Goal: Transaction & Acquisition: Purchase product/service

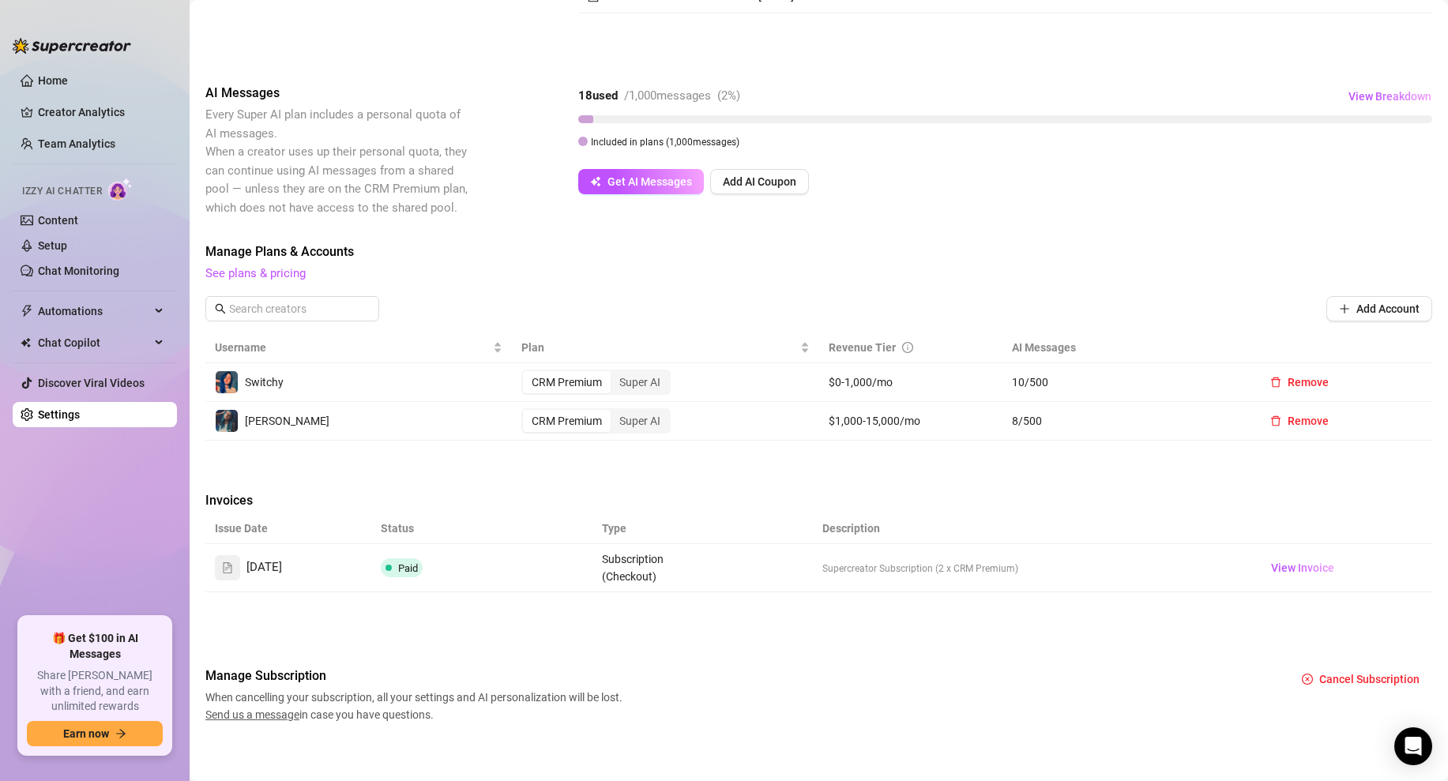
scroll to position [220, 0]
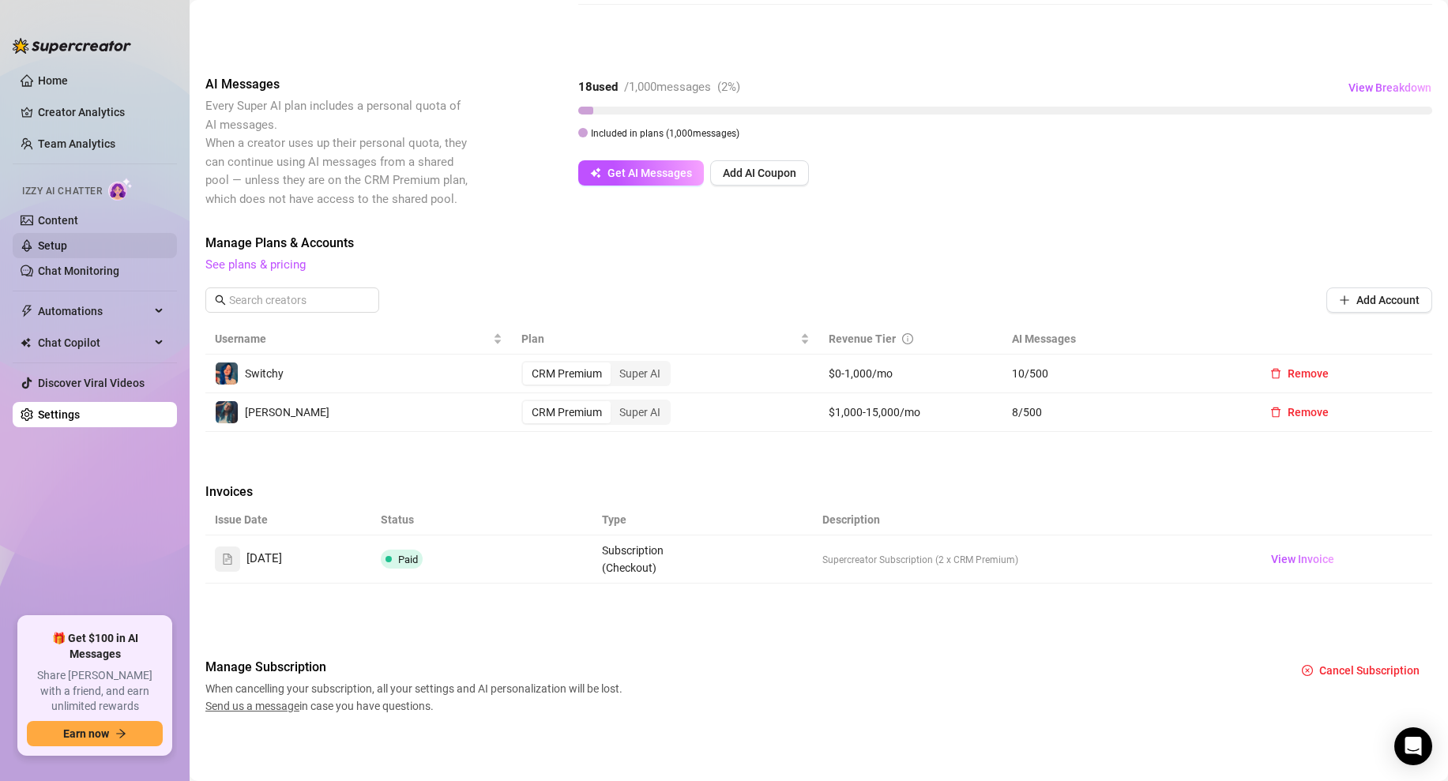
click at [40, 239] on link "Setup" at bounding box center [52, 245] width 29 height 13
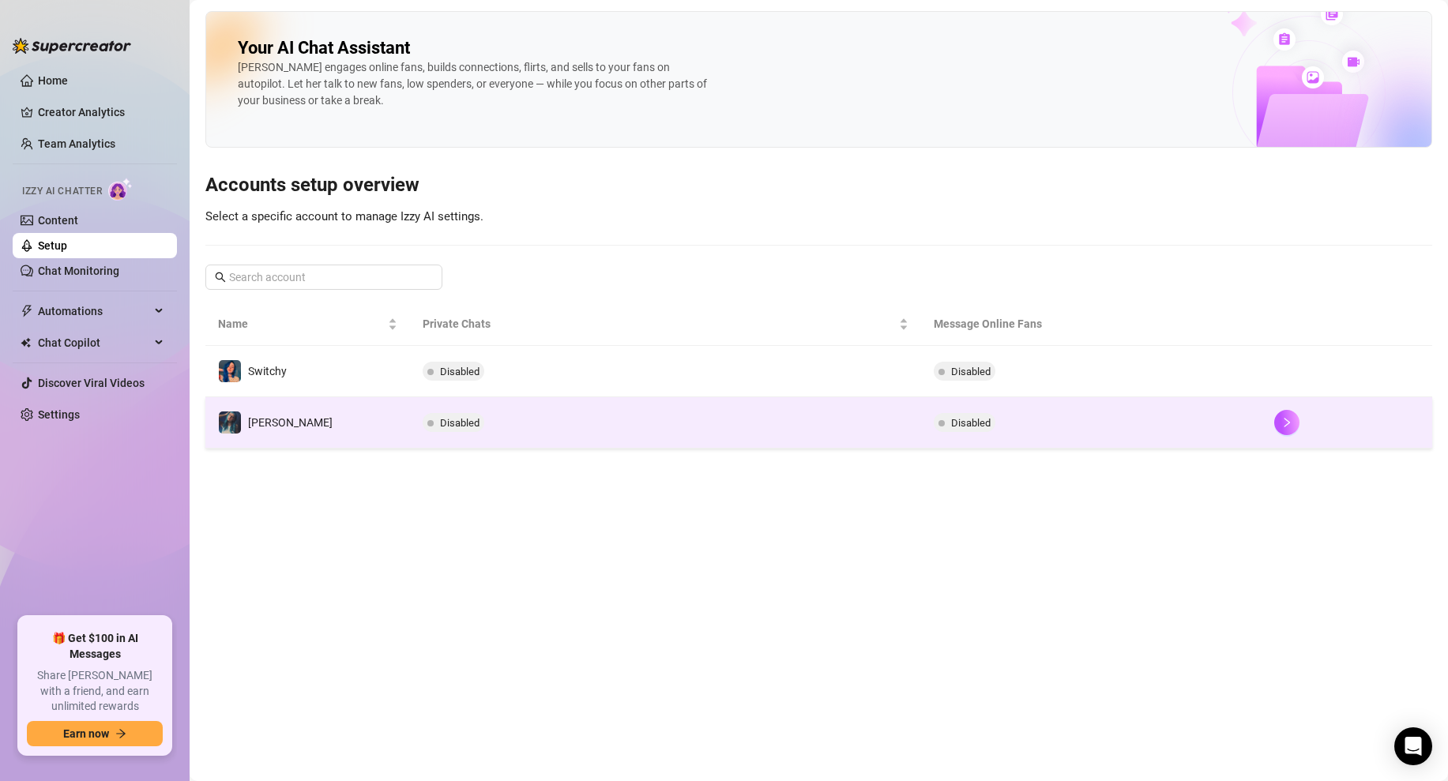
click at [297, 413] on td "[PERSON_NAME]" at bounding box center [307, 422] width 205 height 51
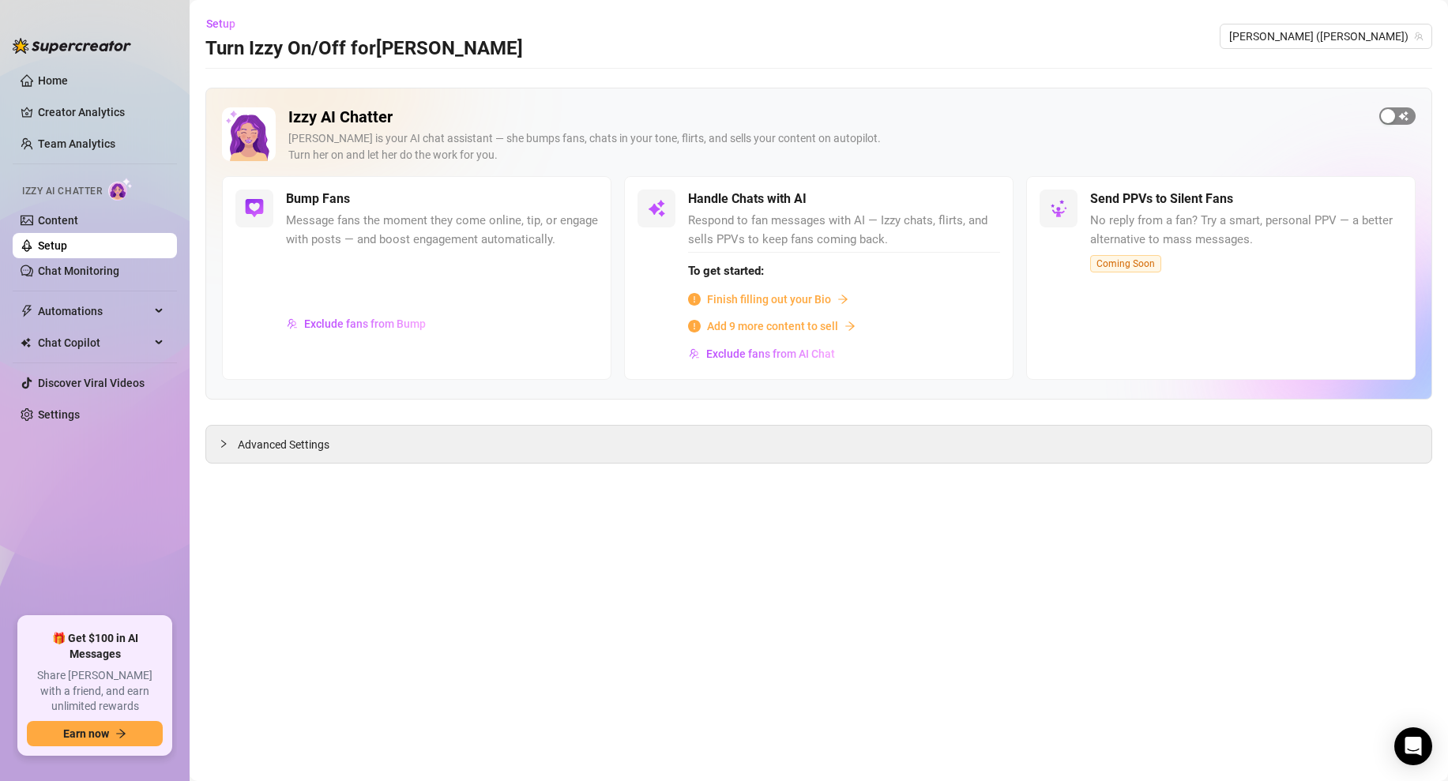
click at [1381, 115] on div "button" at bounding box center [1388, 116] width 14 height 14
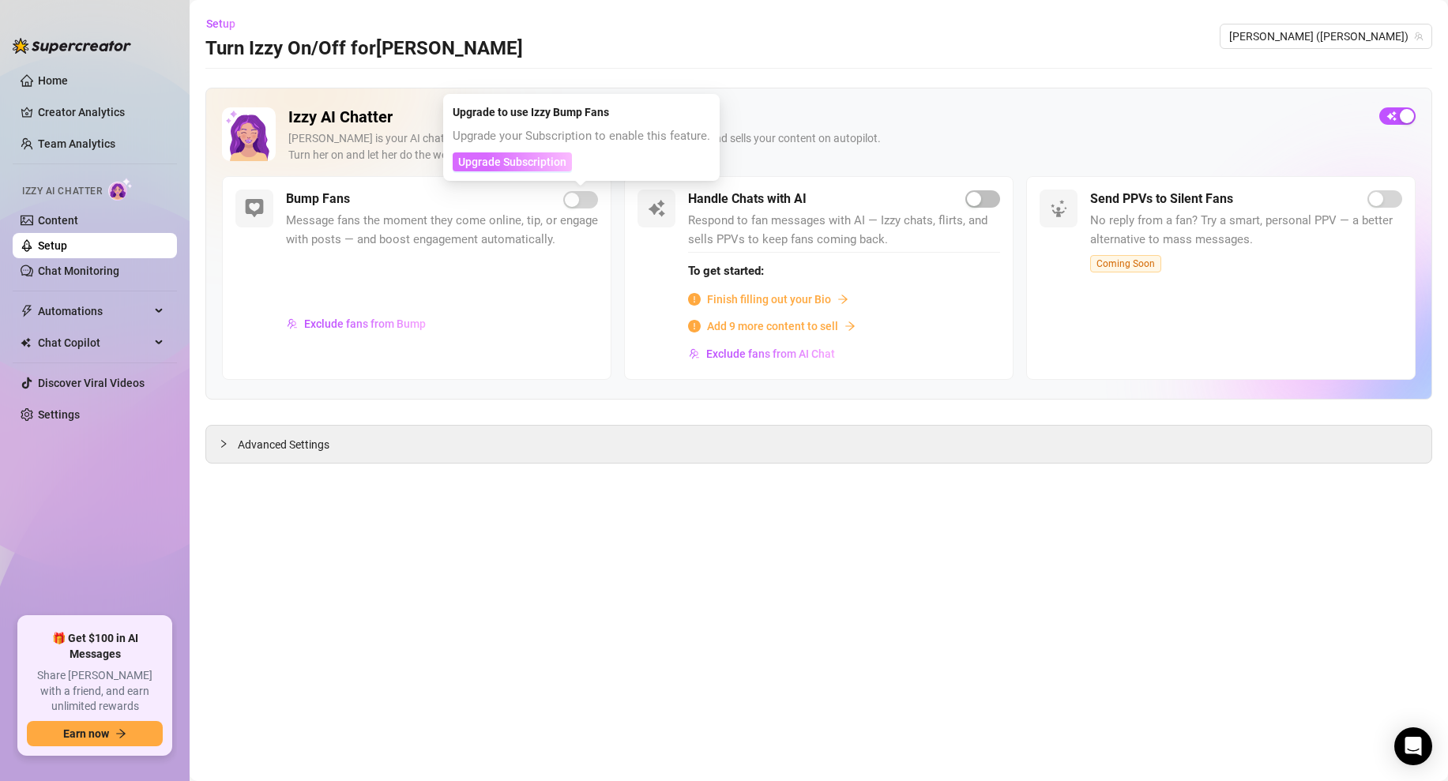
click at [547, 166] on span "Upgrade Subscription" at bounding box center [512, 162] width 108 height 13
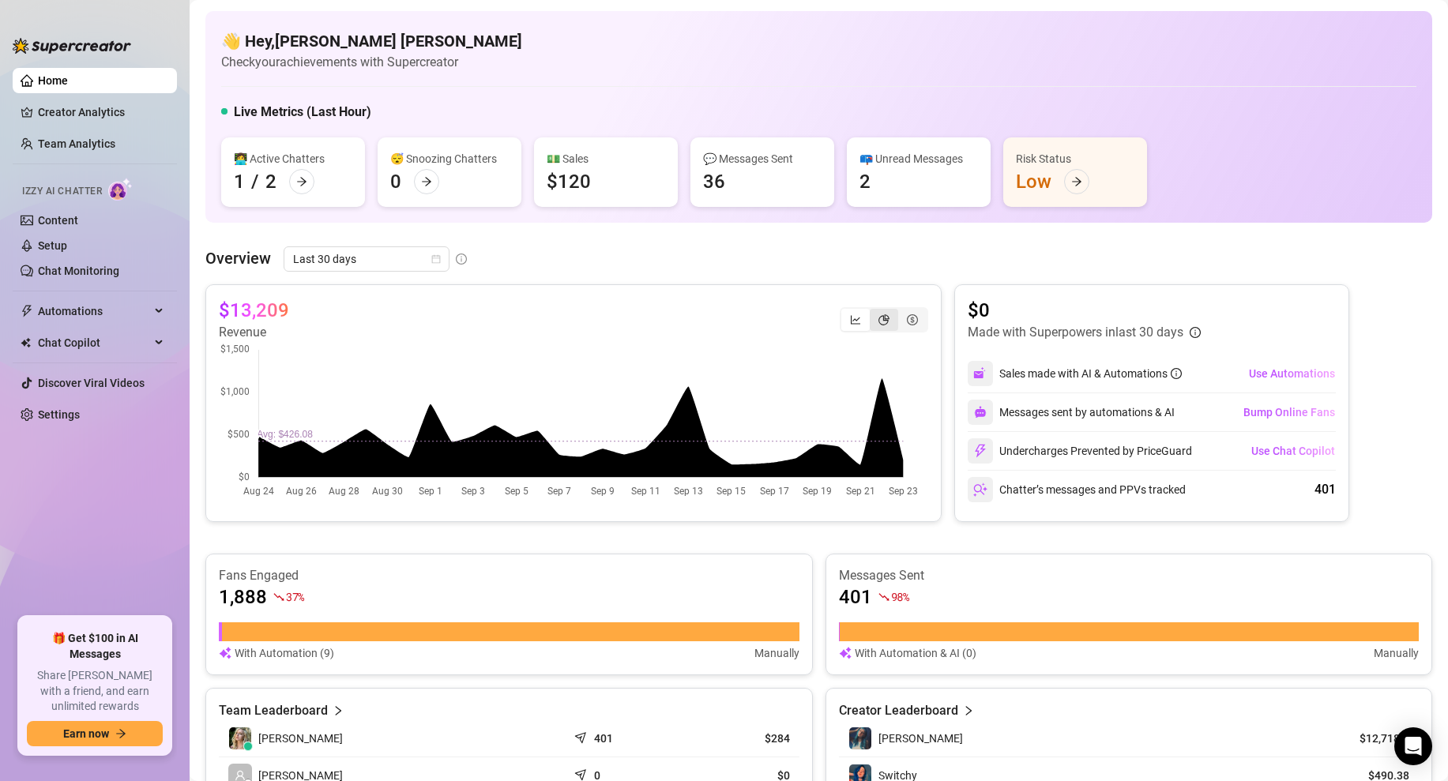
click at [870, 318] on div "segmented control" at bounding box center [884, 320] width 28 height 22
click at [874, 311] on input "segmented control" at bounding box center [874, 311] width 0 height 0
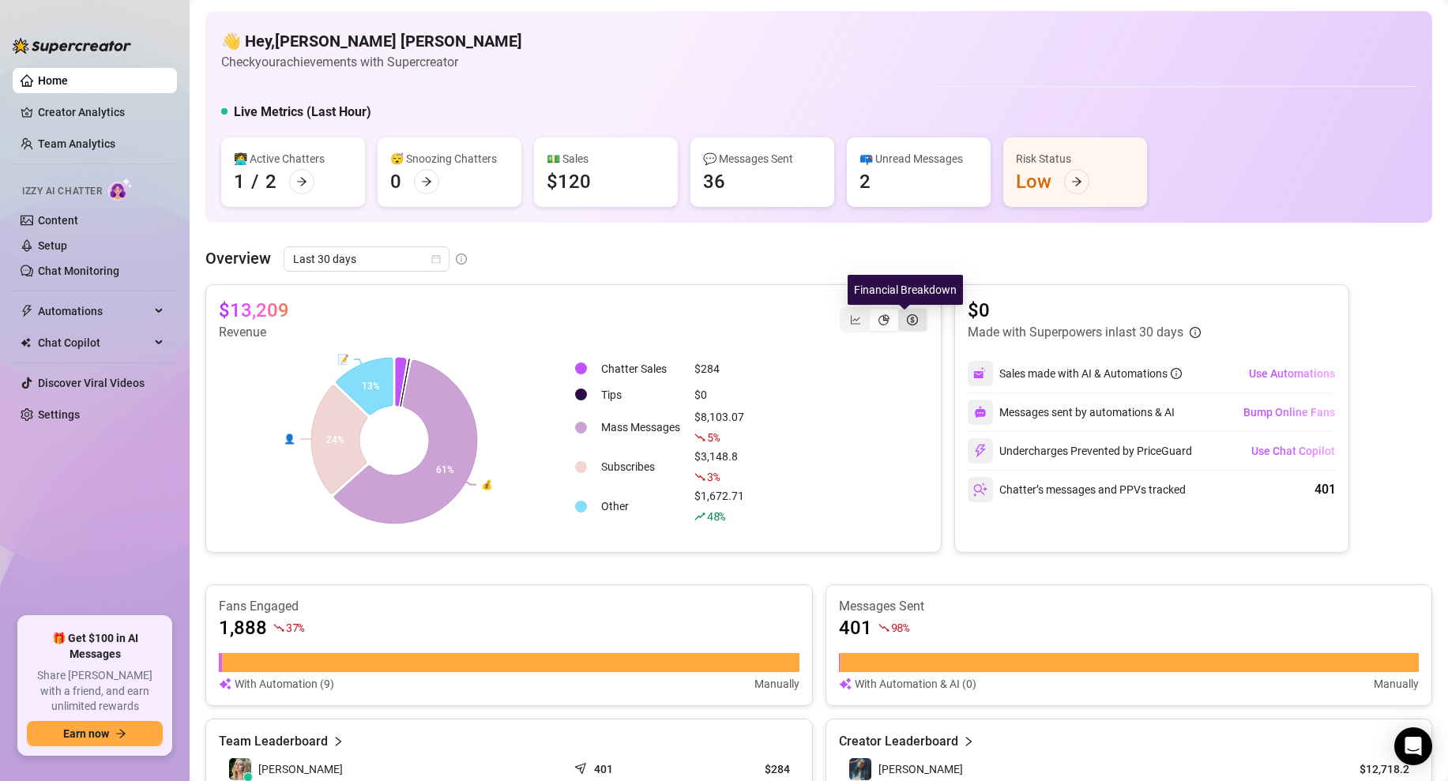
click at [907, 317] on icon "dollar-circle" at bounding box center [912, 319] width 11 height 11
click at [902, 311] on input "segmented control" at bounding box center [902, 311] width 0 height 0
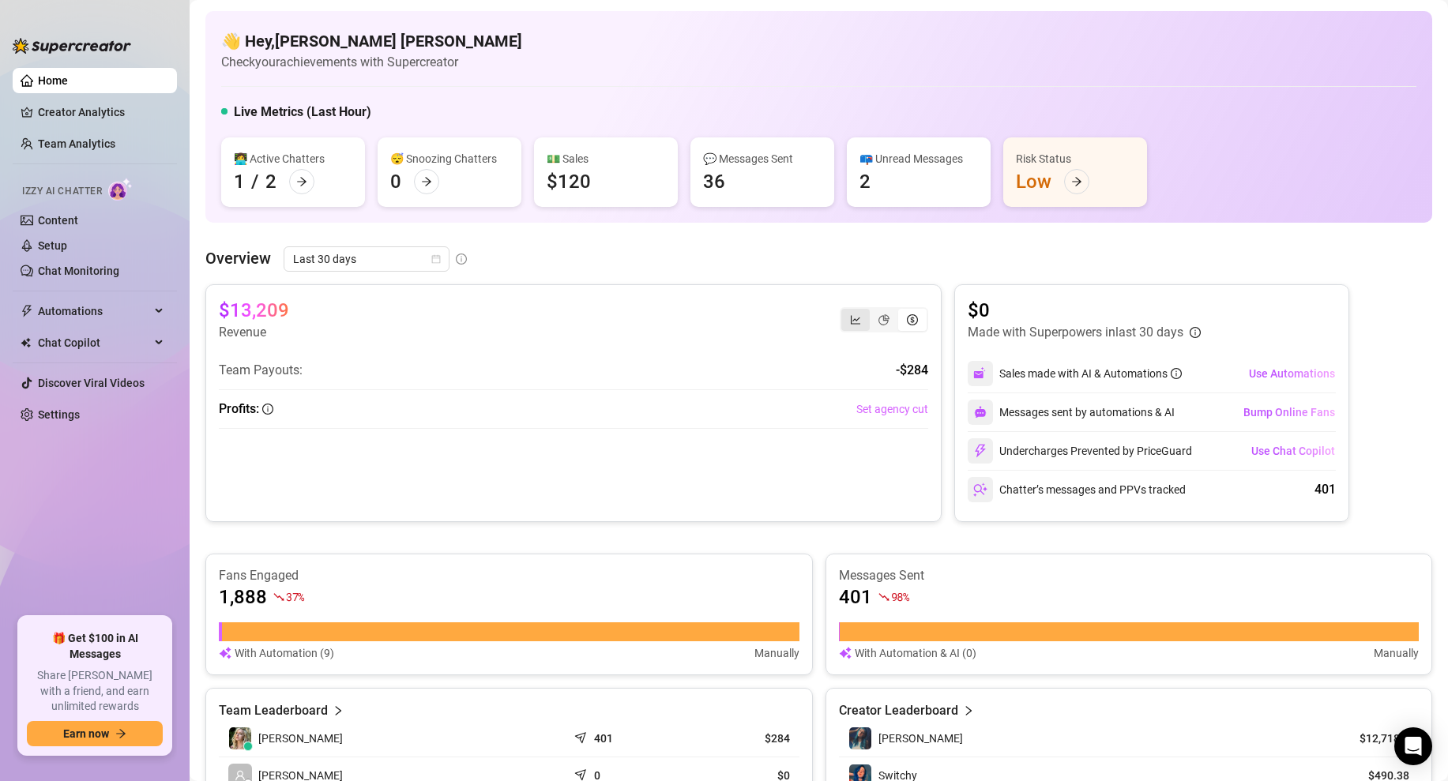
click at [855, 321] on div "segmented control" at bounding box center [856, 320] width 28 height 22
click at [845, 311] on input "segmented control" at bounding box center [845, 311] width 0 height 0
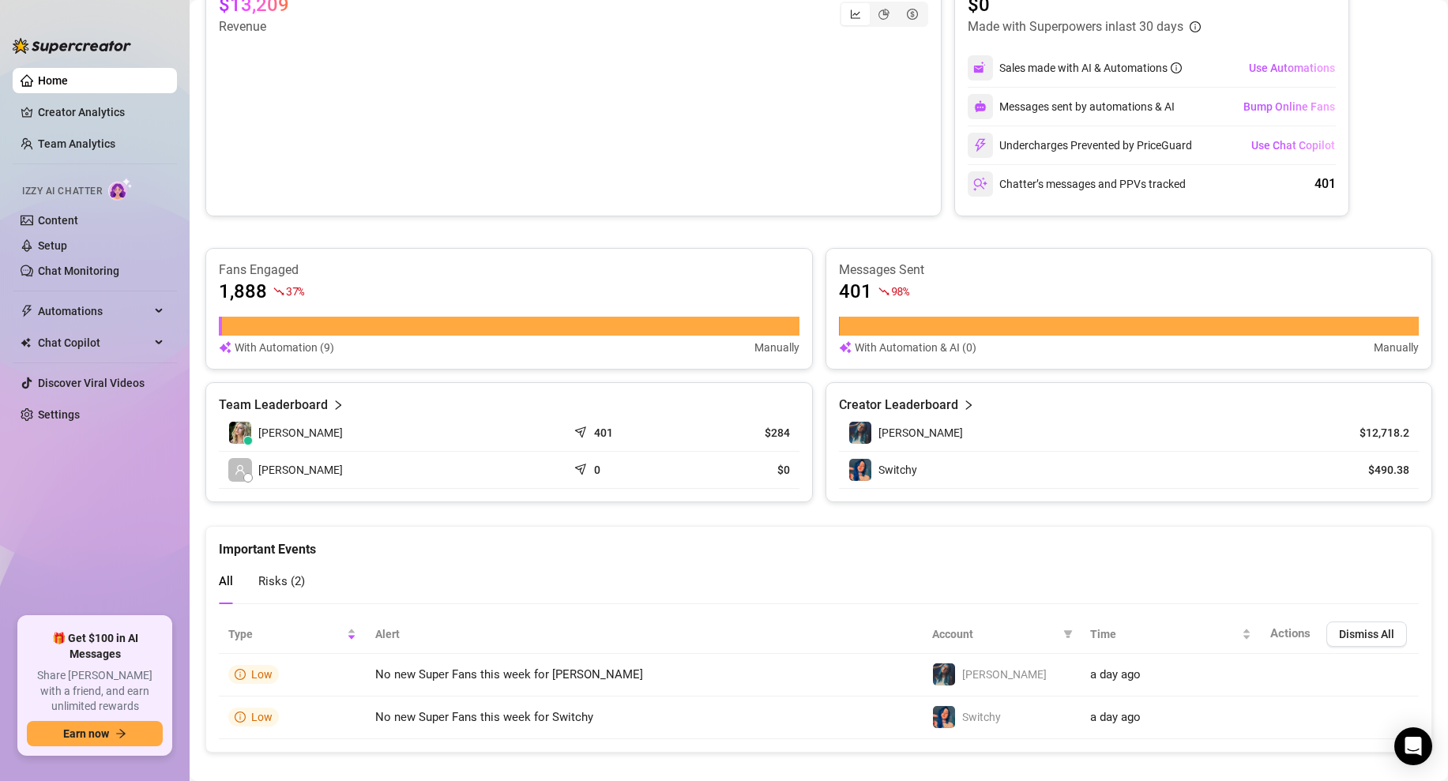
scroll to position [325, 0]
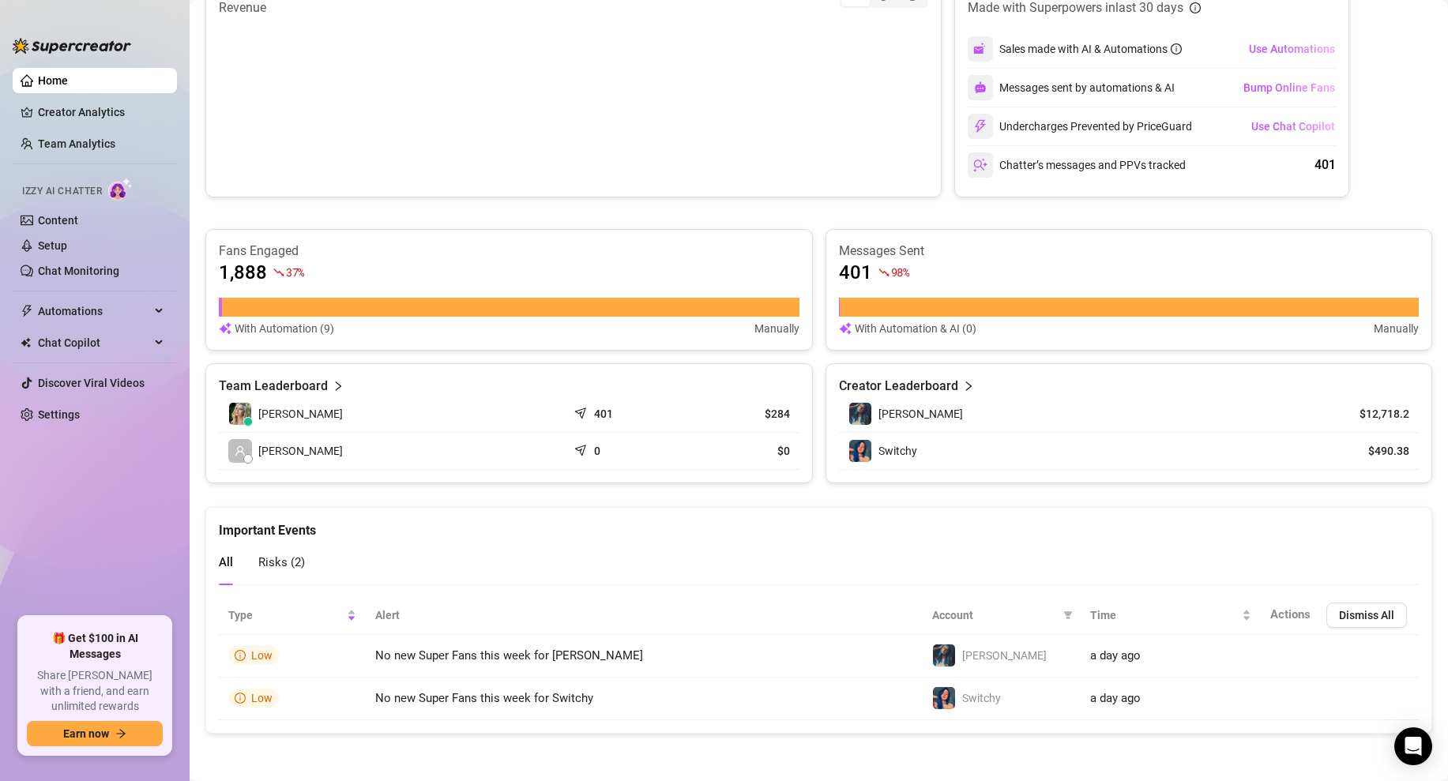
click at [293, 551] on div "Risks ( 2 )" at bounding box center [281, 562] width 47 height 45
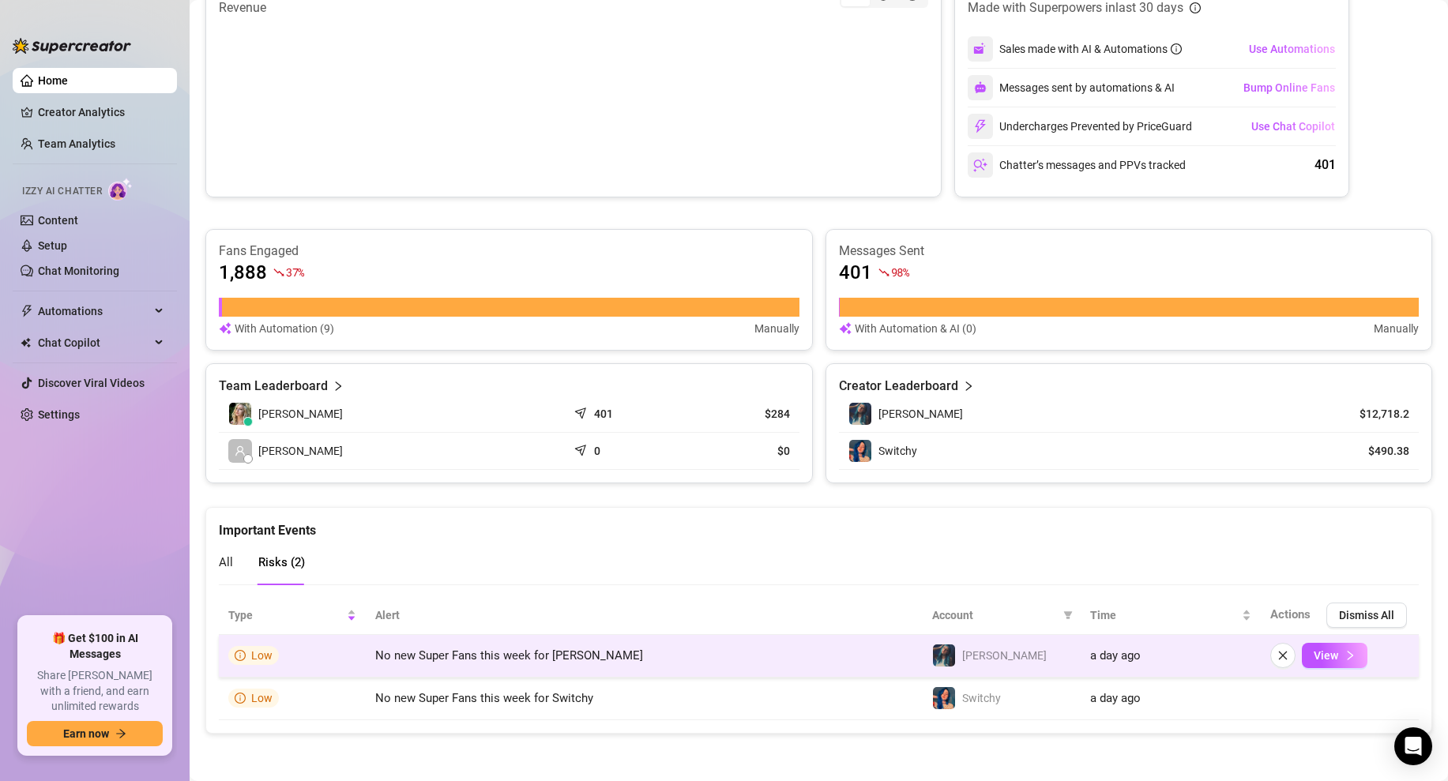
click at [244, 657] on icon "info-circle" at bounding box center [240, 655] width 11 height 11
click at [1314, 657] on span "View" at bounding box center [1326, 656] width 24 height 13
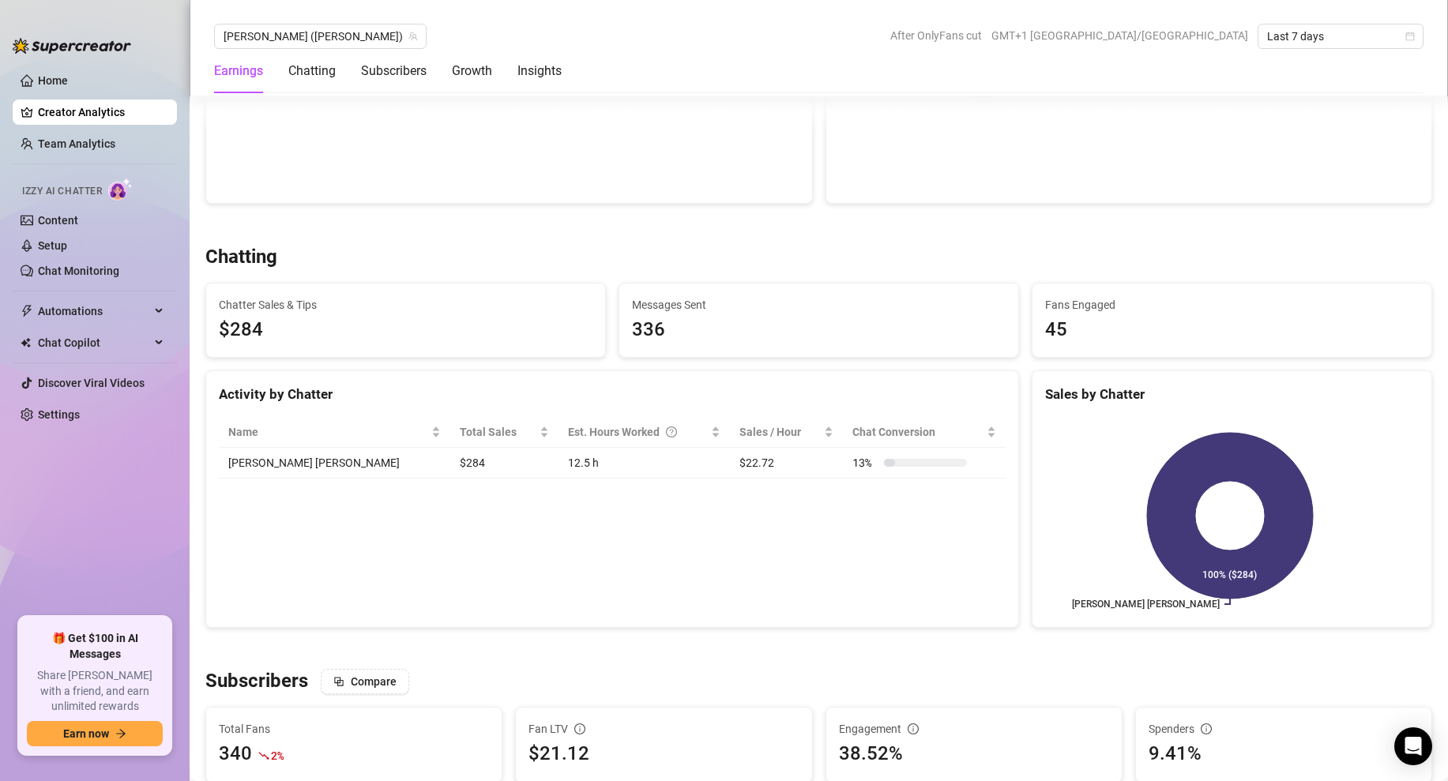
scroll to position [420, 0]
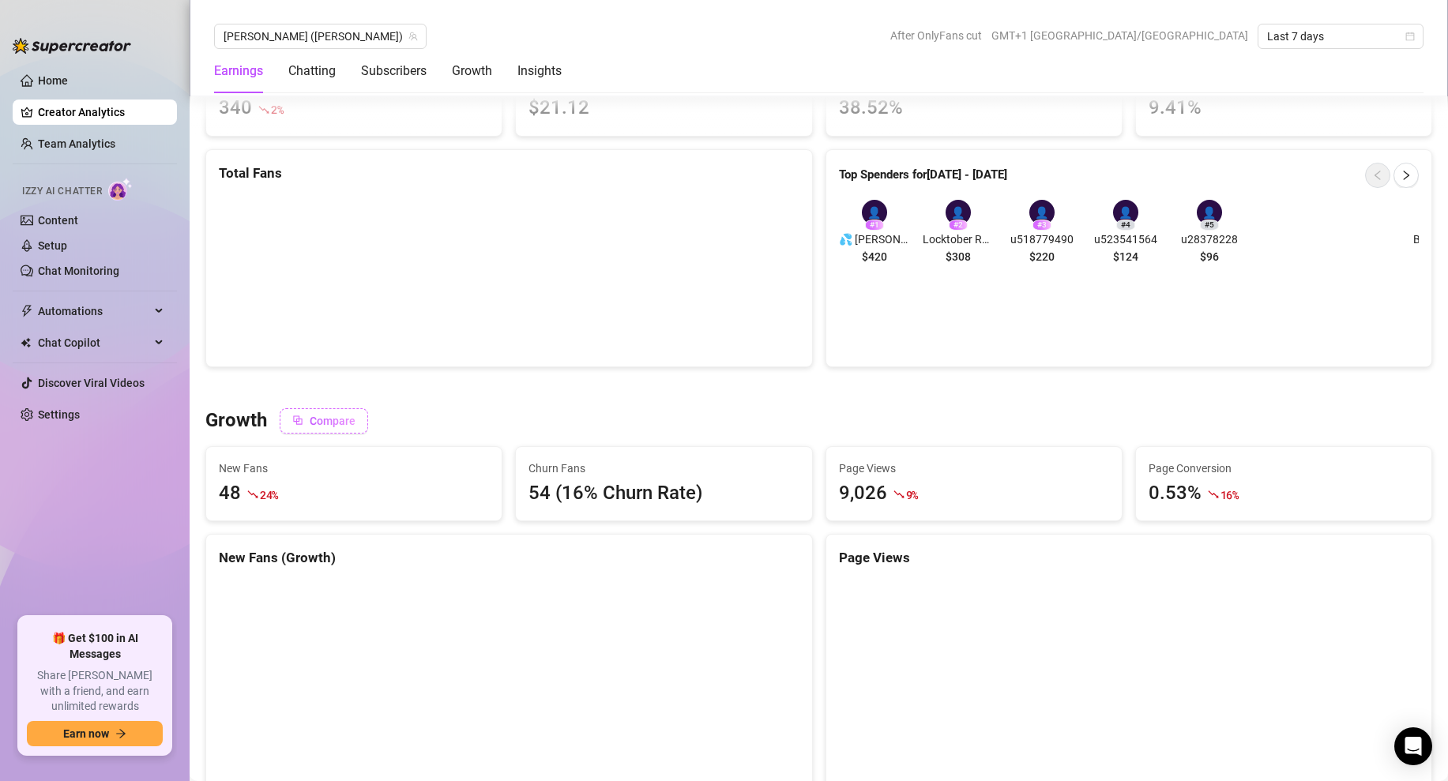
scroll to position [1017, 0]
